Goal: Ask a question

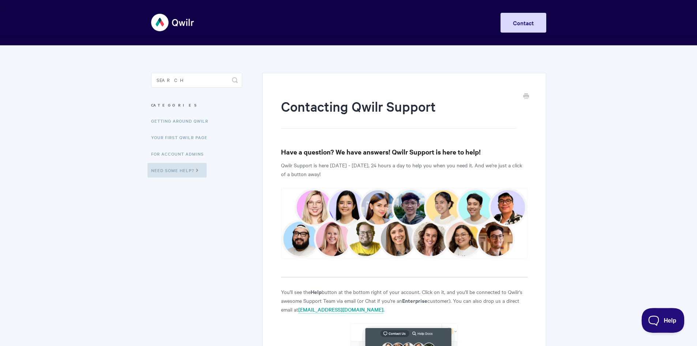
click at [659, 318] on span "Help" at bounding box center [660, 318] width 38 height 5
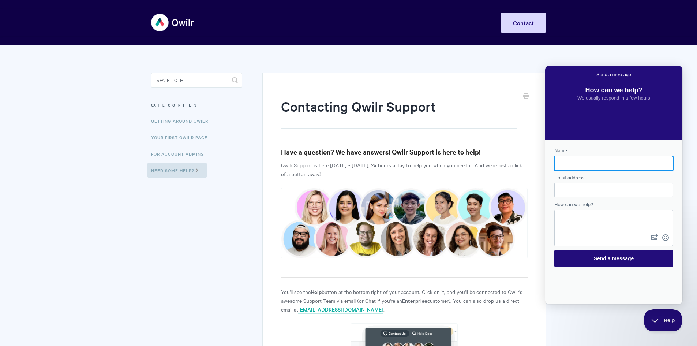
click at [587, 165] on input "Name" at bounding box center [613, 163] width 107 height 13
type input "[PERSON_NAME]"
click at [571, 192] on input "Email address" at bounding box center [613, 189] width 107 height 13
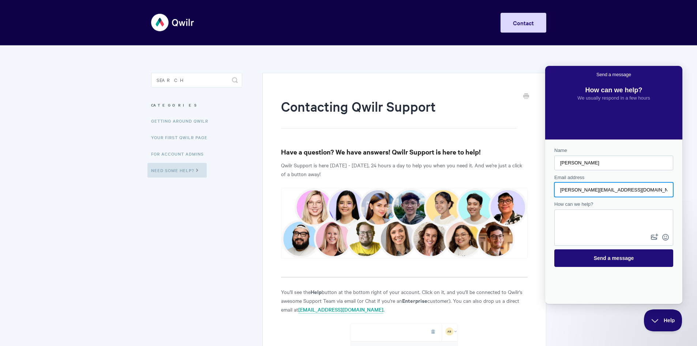
type input "[PERSON_NAME][EMAIL_ADDRESS][DOMAIN_NAME]"
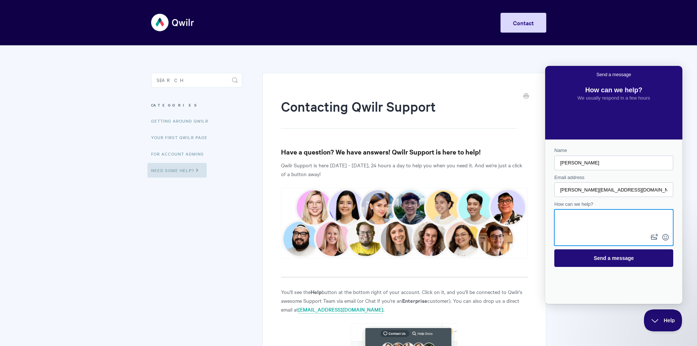
click at [566, 226] on textarea "How can we help?" at bounding box center [613, 221] width 117 height 22
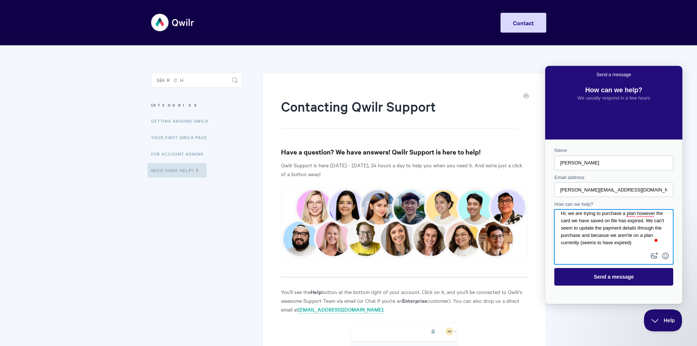
click at [587, 244] on textarea "Hi, we are trying to purchase a plan however the card we have saved on file has…" at bounding box center [613, 230] width 117 height 41
click at [653, 246] on textarea "Hi, we are trying to purchase a plan however the card we have saved on file has…" at bounding box center [613, 230] width 117 height 41
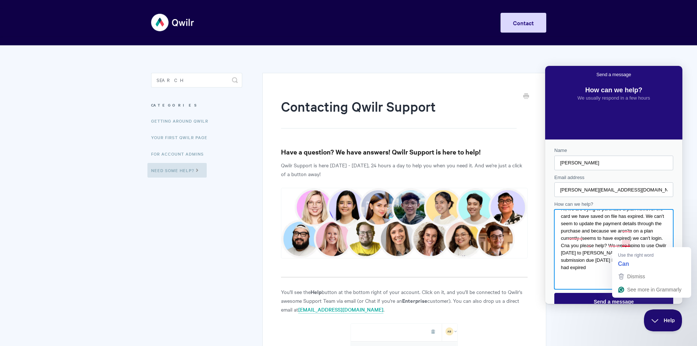
click at [627, 245] on textarea "Hi, we are trying to purchase a plan however the card we have saved on file has…" at bounding box center [613, 242] width 117 height 65
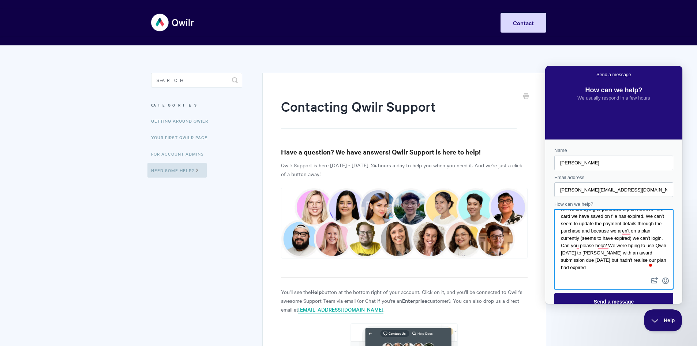
click at [582, 225] on textarea "Hi, we are trying to purchase a plan however the card we have saved on file has…" at bounding box center [613, 242] width 117 height 65
type textarea "Hi, we are trying to purchase a plan however the card we have saved on file has…"
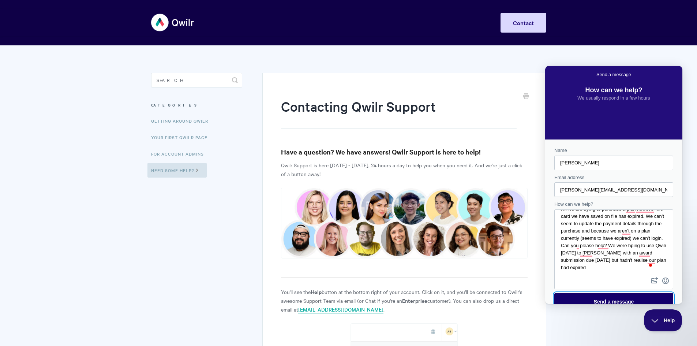
click at [612, 301] on span "Send a message" at bounding box center [614, 301] width 40 height 6
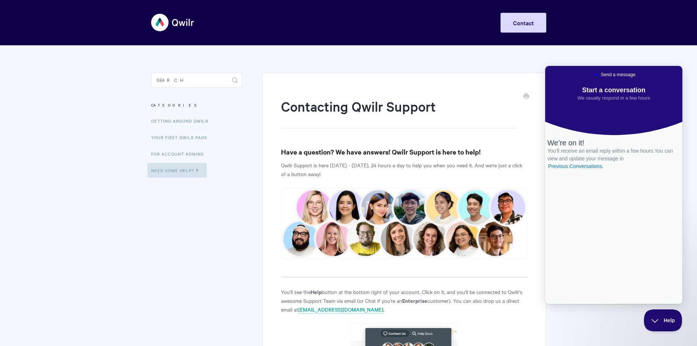
click at [592, 75] on span "Go back" at bounding box center [596, 74] width 9 height 9
